Goal: Find specific page/section: Find specific page/section

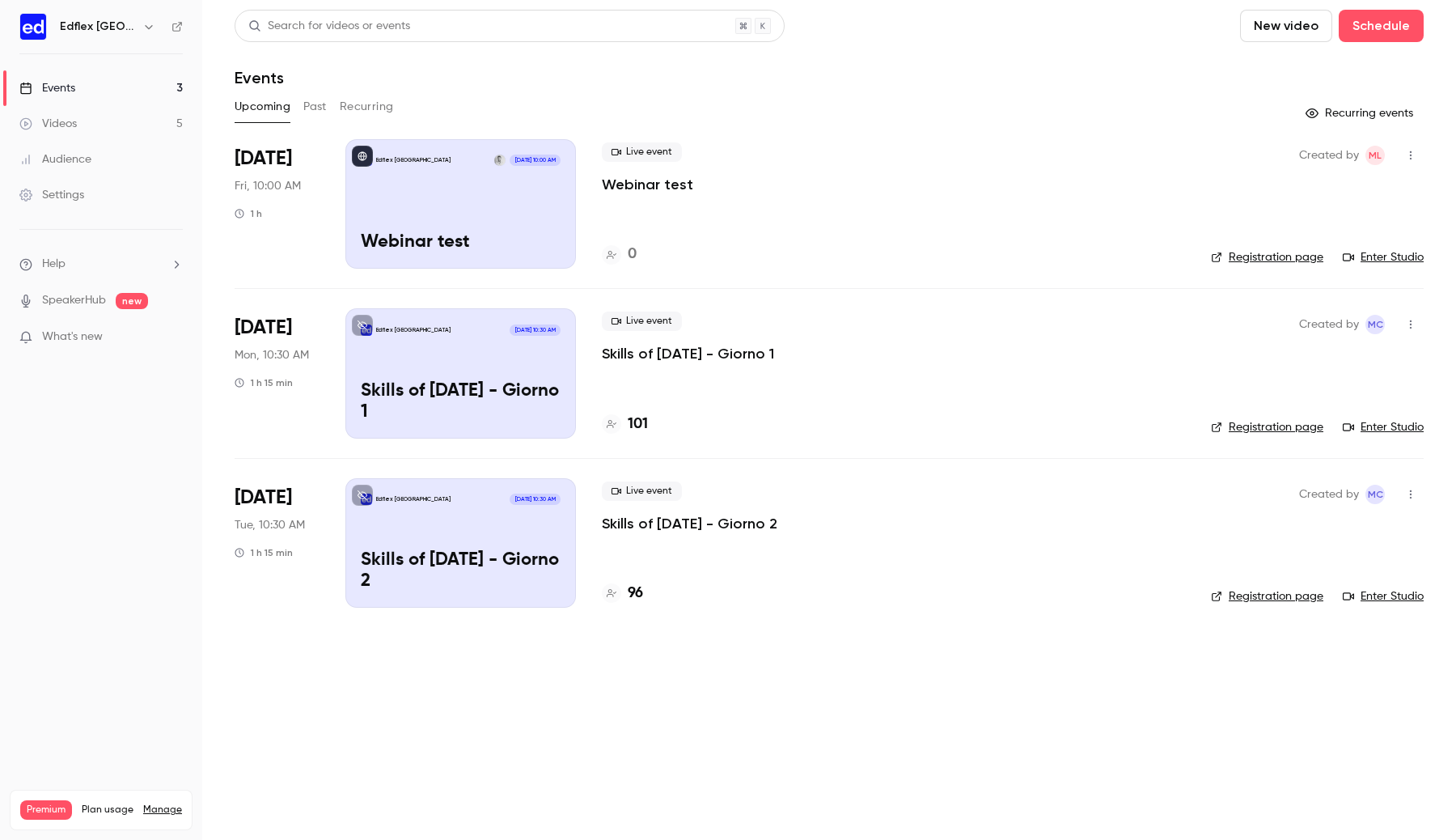
click at [310, 107] on button "Past" at bounding box center [315, 106] width 23 height 26
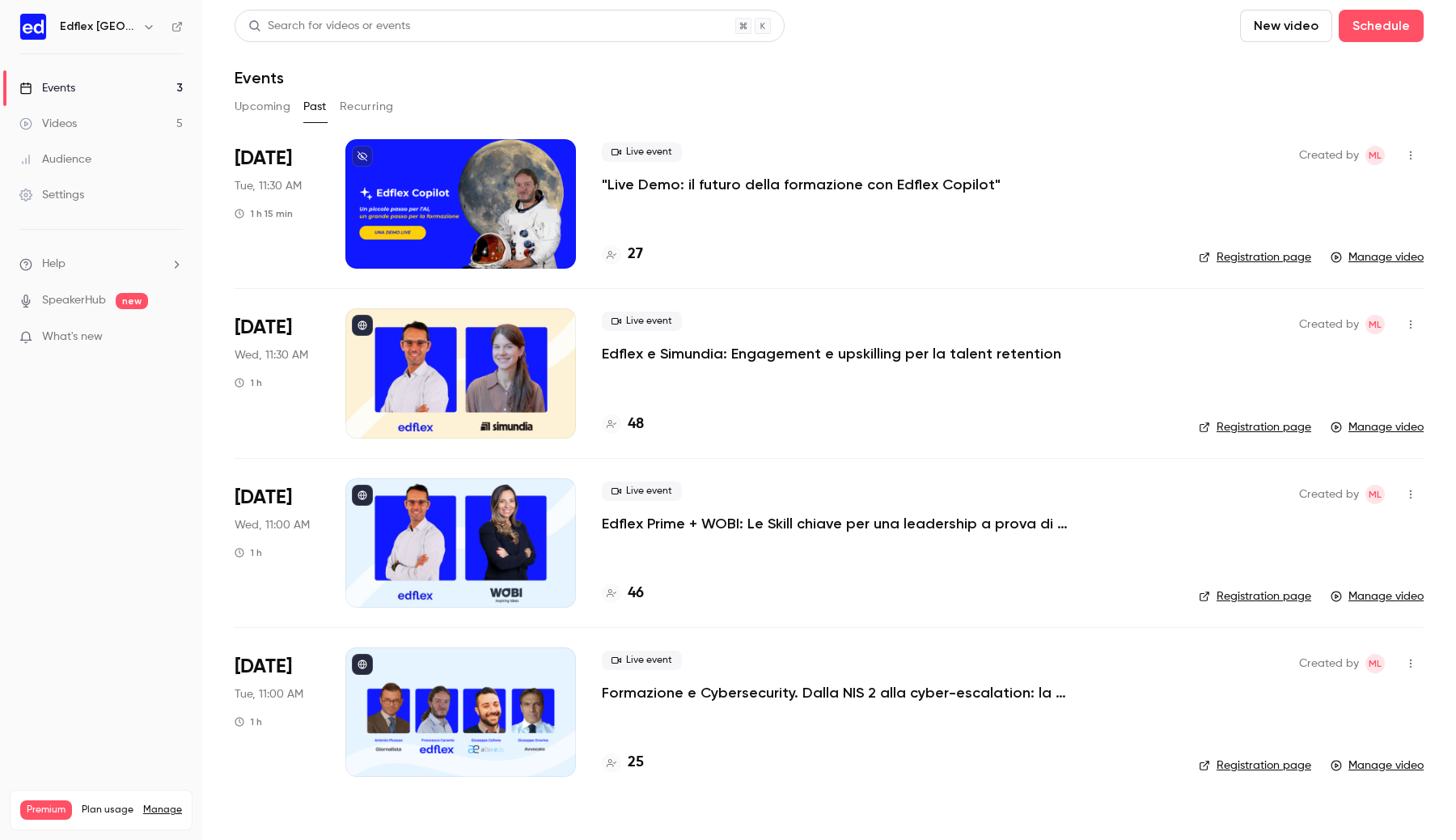
click at [530, 244] on div at bounding box center [460, 203] width 230 height 129
